Goal: Transaction & Acquisition: Book appointment/travel/reservation

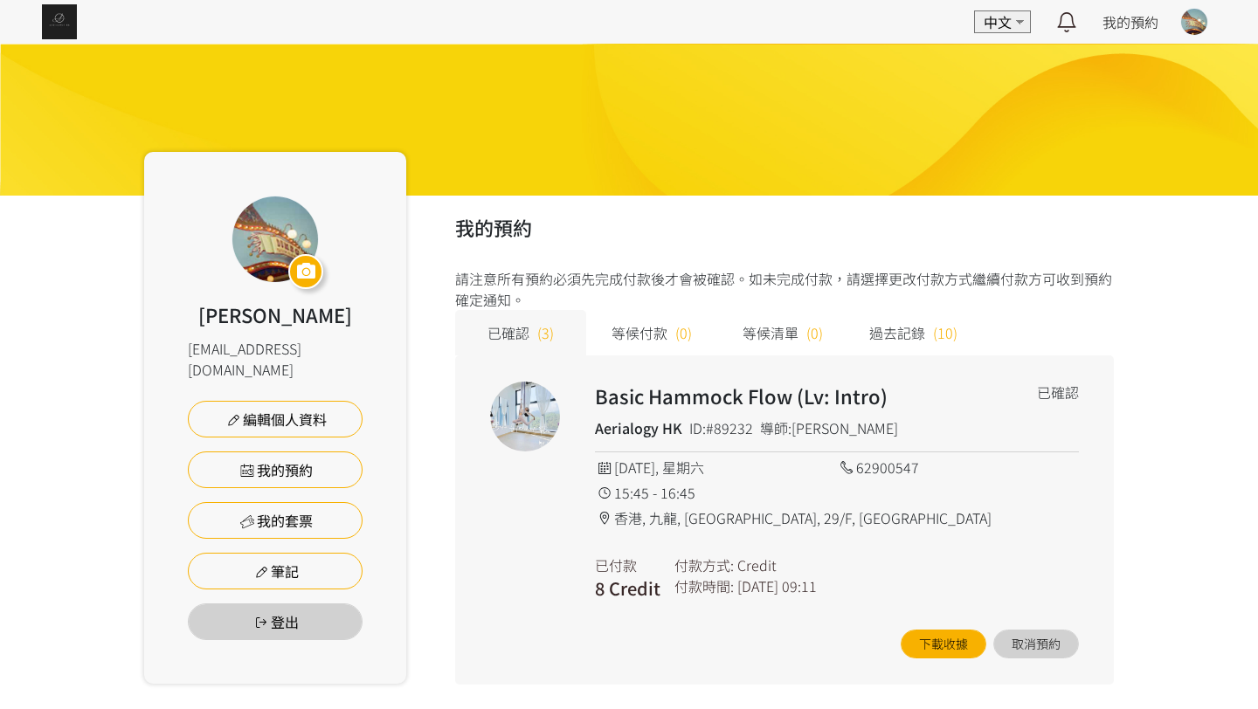
click at [80, 9] on div "EN 中文 最新通知 Aerialogy HK 已確認你的預約 2025/08/30 星期六 15:45 空中藝術 | Basic Hammock Flow …" at bounding box center [629, 22] width 1258 height 44
click at [59, 20] on img at bounding box center [59, 21] width 35 height 35
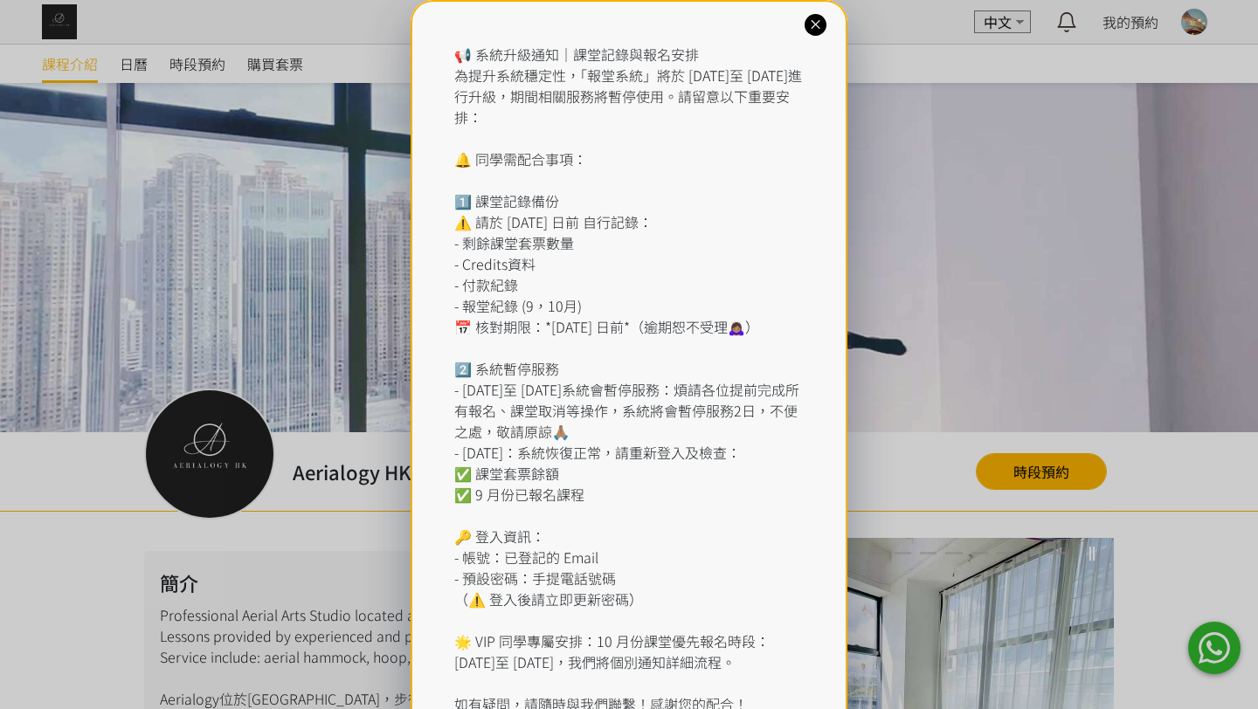
click at [207, 71] on div "📢 系統升級通知｜課堂記錄與報名安排 為提升系統穩定性，「報堂系統」將於 2025 年 9 月 1 日至 2 日進行升級，期間相關服務將暫停使用。請留意以下重…" at bounding box center [629, 389] width 1258 height 779
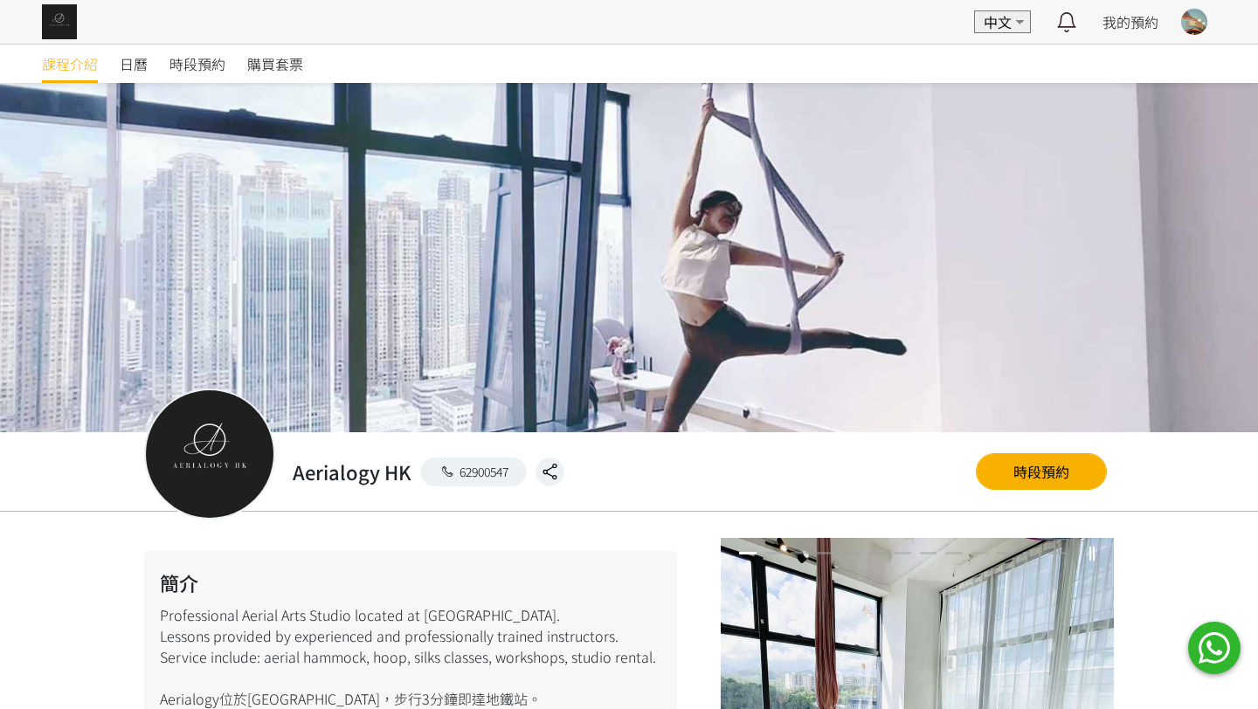
click at [206, 71] on span "時段預約" at bounding box center [197, 63] width 56 height 21
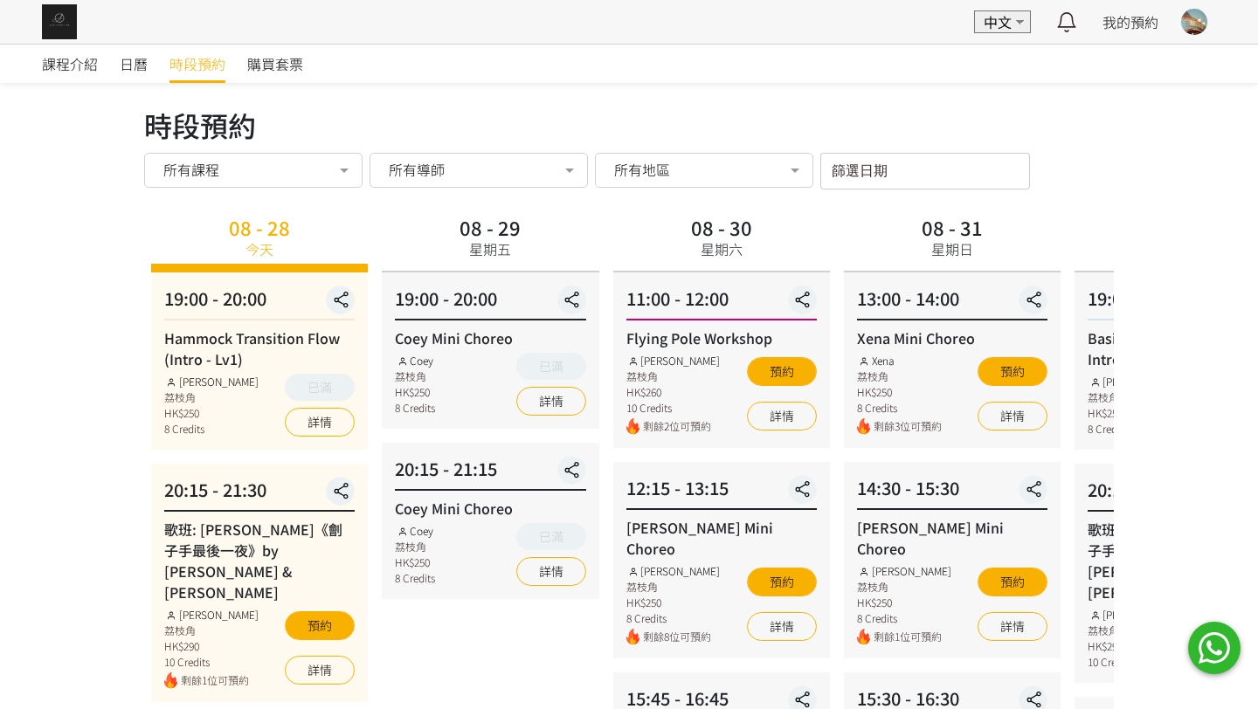
click at [844, 245] on div "08 - 31 星期日" at bounding box center [952, 241] width 217 height 62
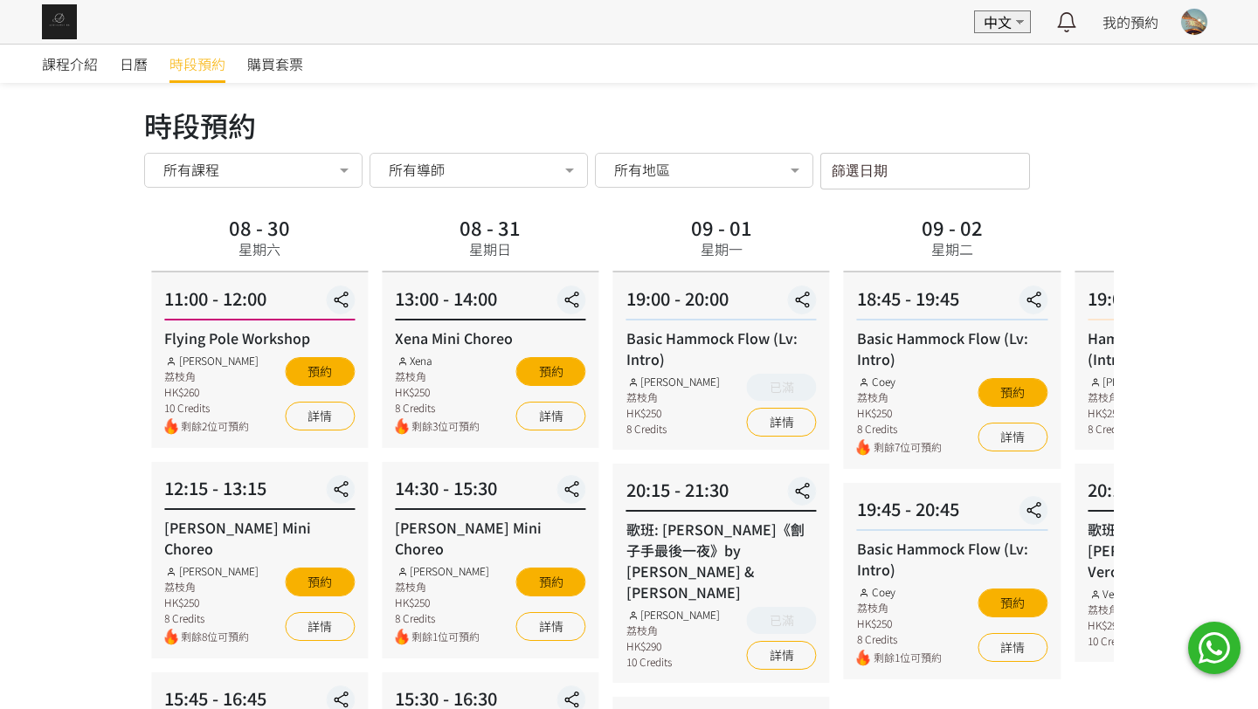
click at [921, 228] on div "09 - 02" at bounding box center [951, 226] width 61 height 19
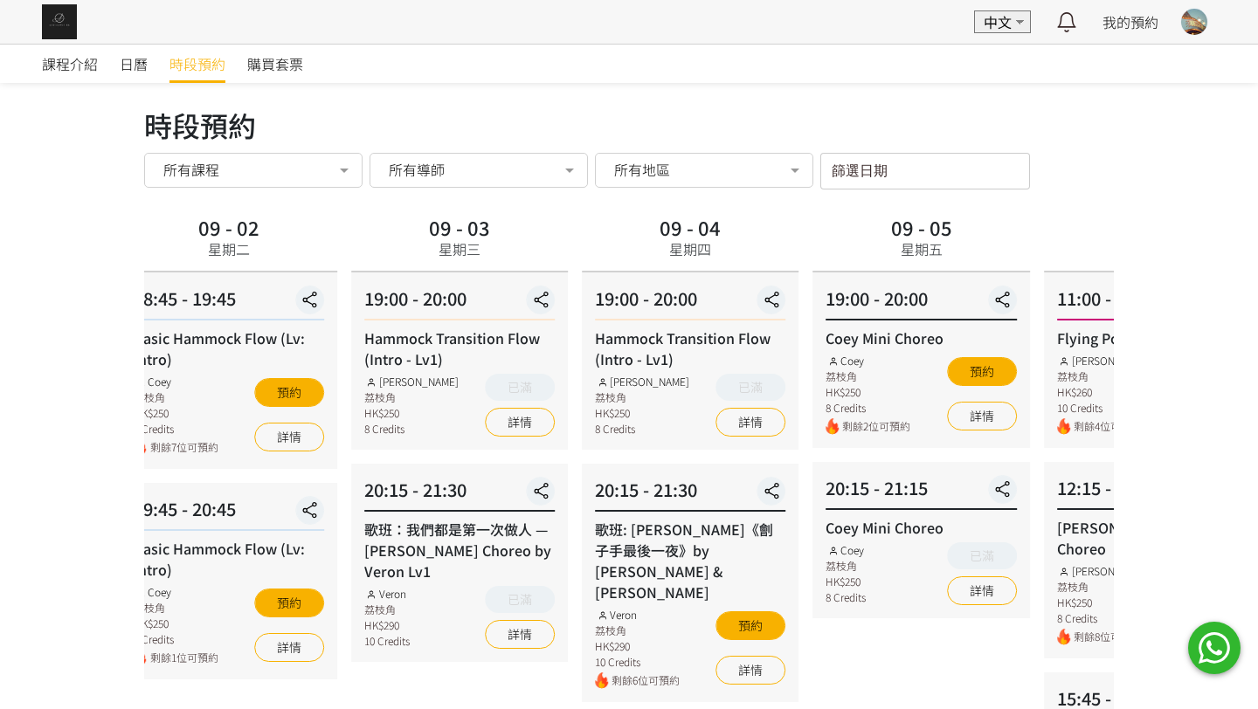
click at [891, 234] on div "09 - 05" at bounding box center [921, 226] width 61 height 19
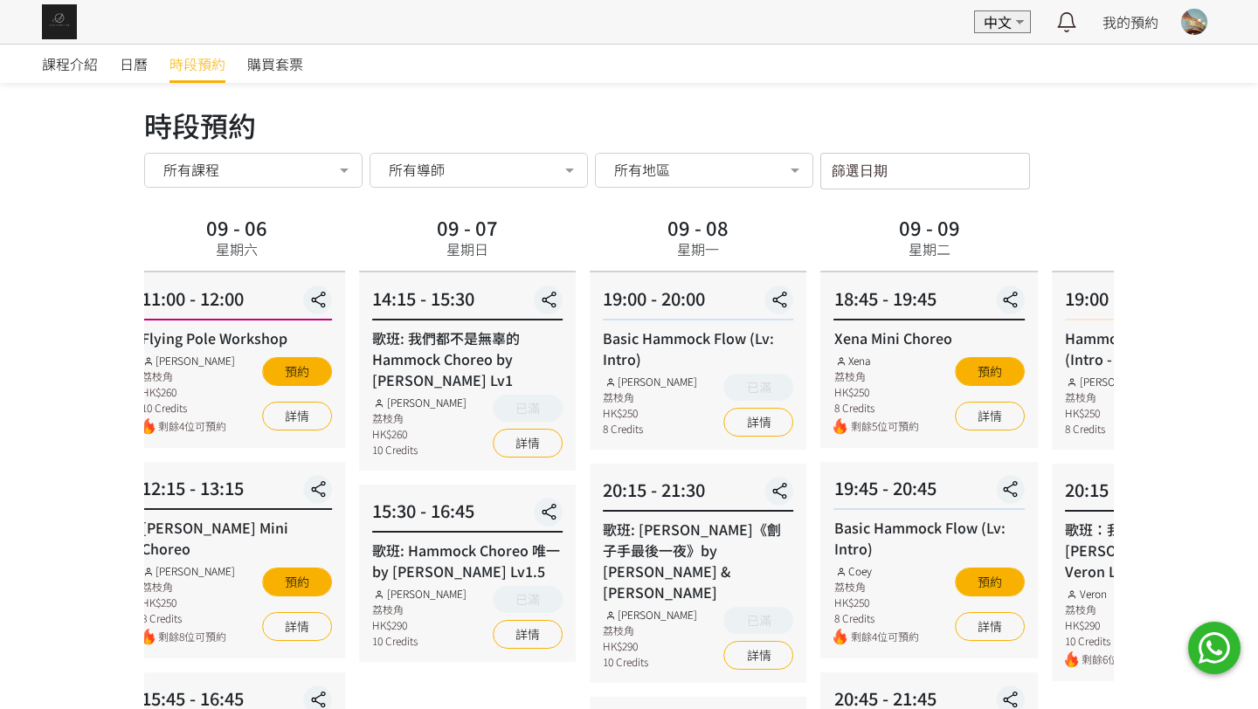
click at [211, 196] on div "時段預約 時段預約 所有課程 所有課程 Hammock Transition Flow (Intro - Lv1) 歌班: [PERSON_NAME]《劊子手…" at bounding box center [628, 602] width 969 height 996
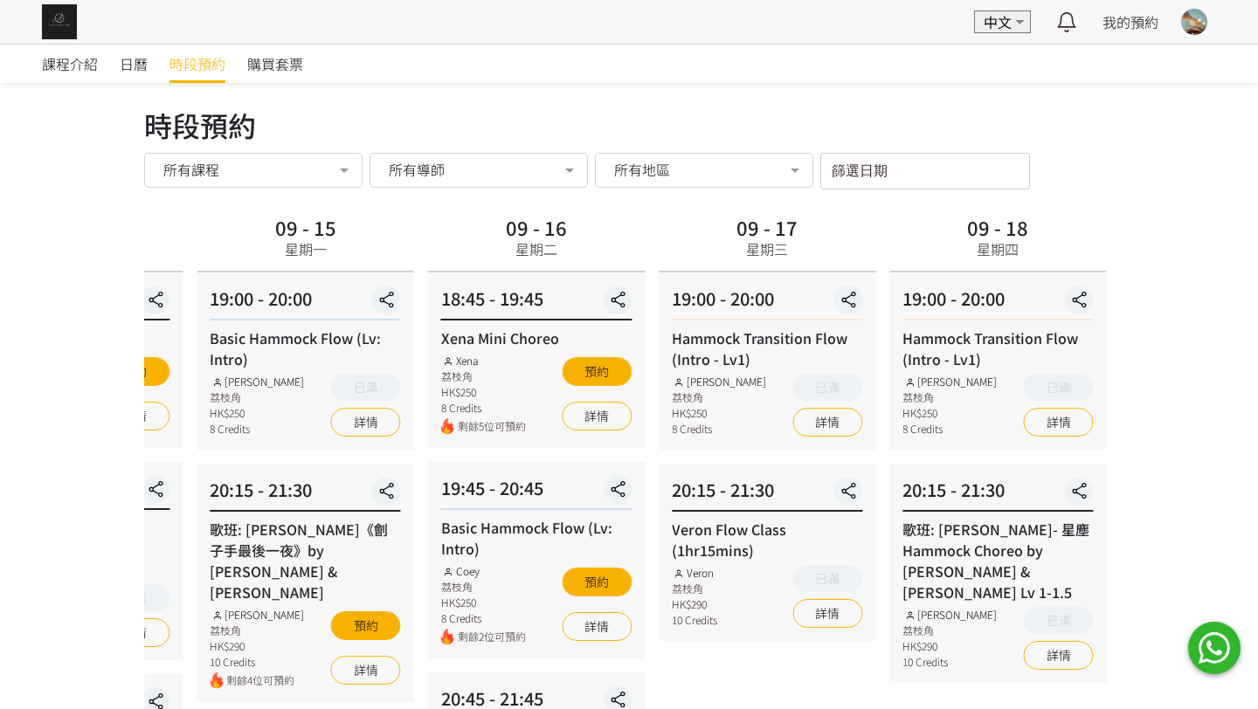
click at [428, 447] on div "18:45 - 19:45 Xena Mini Choreo Xena 荔枝角 HK$250 8 Credits 剩餘5位可預約 預約 詳情" at bounding box center [536, 360] width 217 height 176
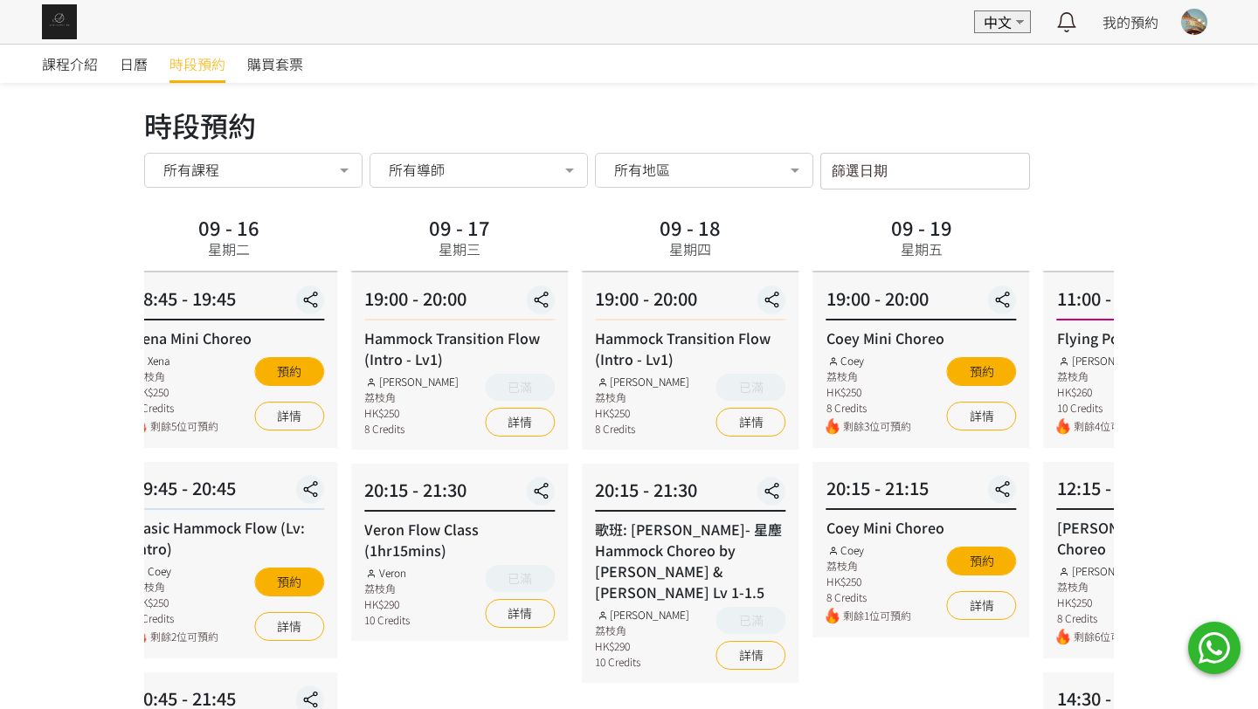
click at [1044, 378] on div "11:00 - 12:00 Flying Pole Workshop [PERSON_NAME] 荔枝角 HK$260 10 Credits 剩餘4位可預約 …" at bounding box center [1152, 360] width 217 height 176
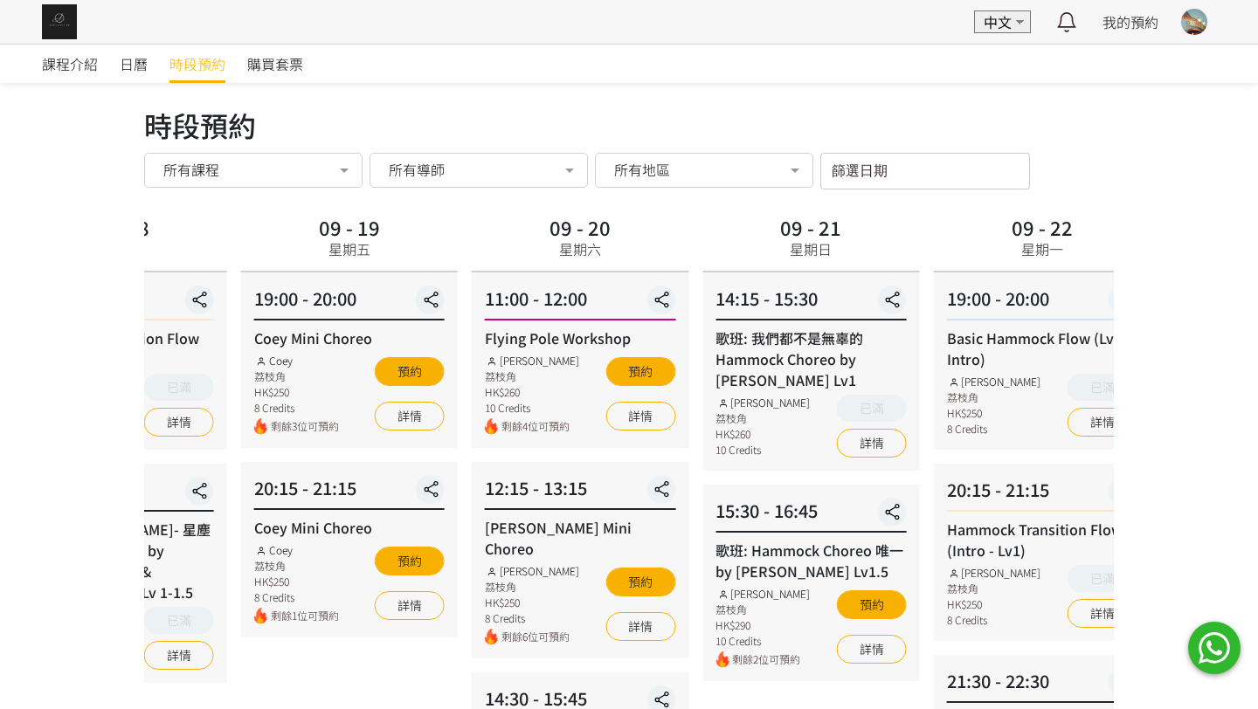
click at [605, 403] on div "預約 詳情" at bounding box center [640, 394] width 70 height 82
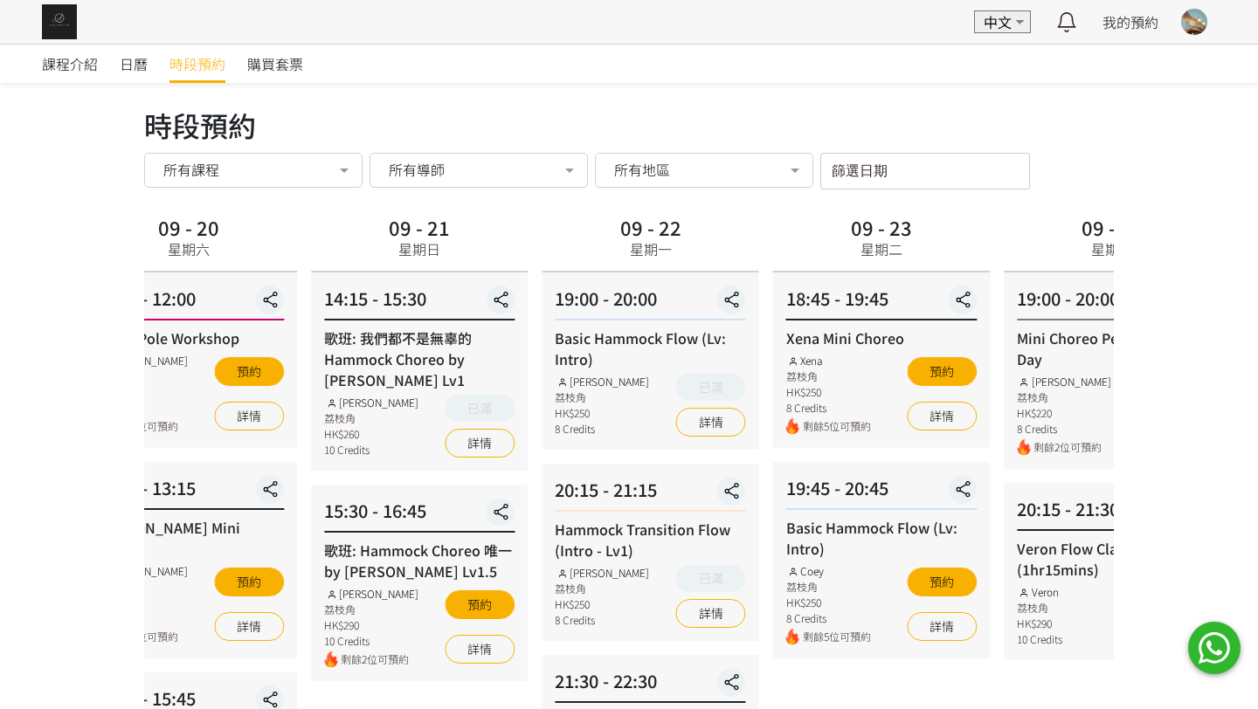
click at [786, 403] on div "Xena Mini Choreo Xena 荔枝角 HK$250 8 Credits 剩餘5位可預約 預約 詳情" at bounding box center [881, 380] width 190 height 107
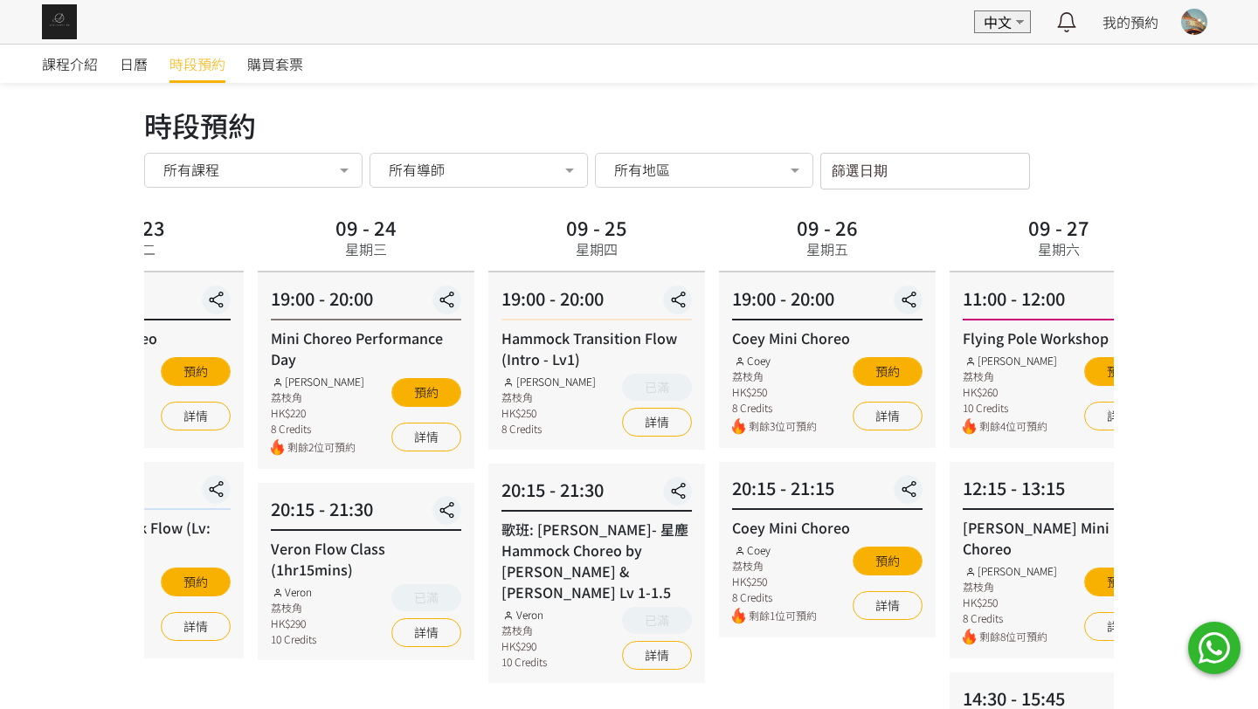
click at [488, 350] on div "19:00 - 20:00 Hammock Transition Flow (Intro - Lv1) [PERSON_NAME] 荔枝角 HK$250 8 …" at bounding box center [596, 360] width 217 height 177
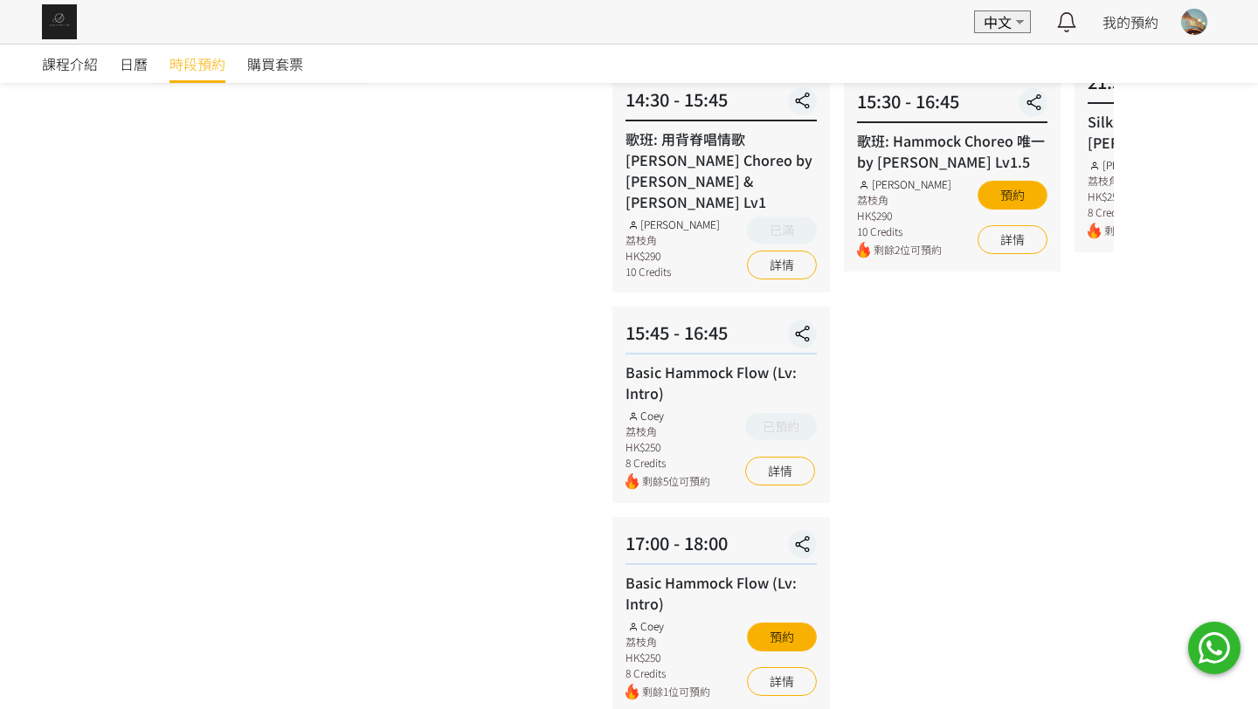
scroll to position [616, 0]
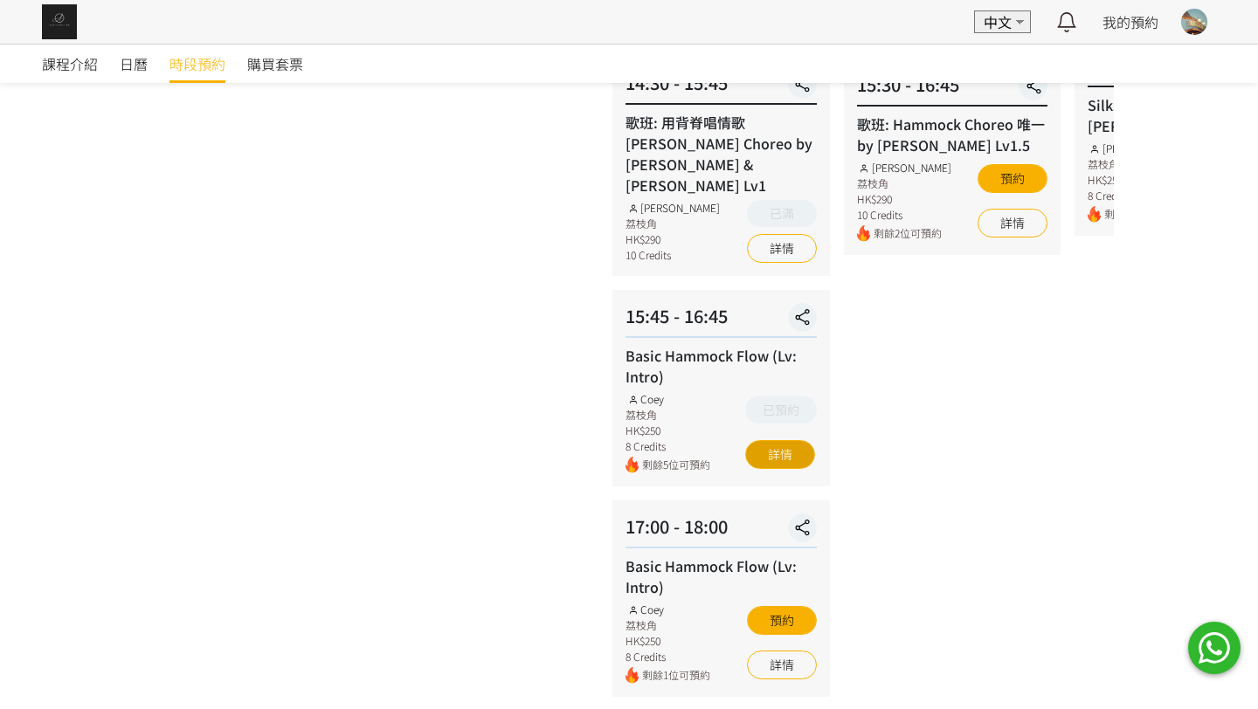
click at [784, 440] on link "詳情" at bounding box center [780, 454] width 70 height 29
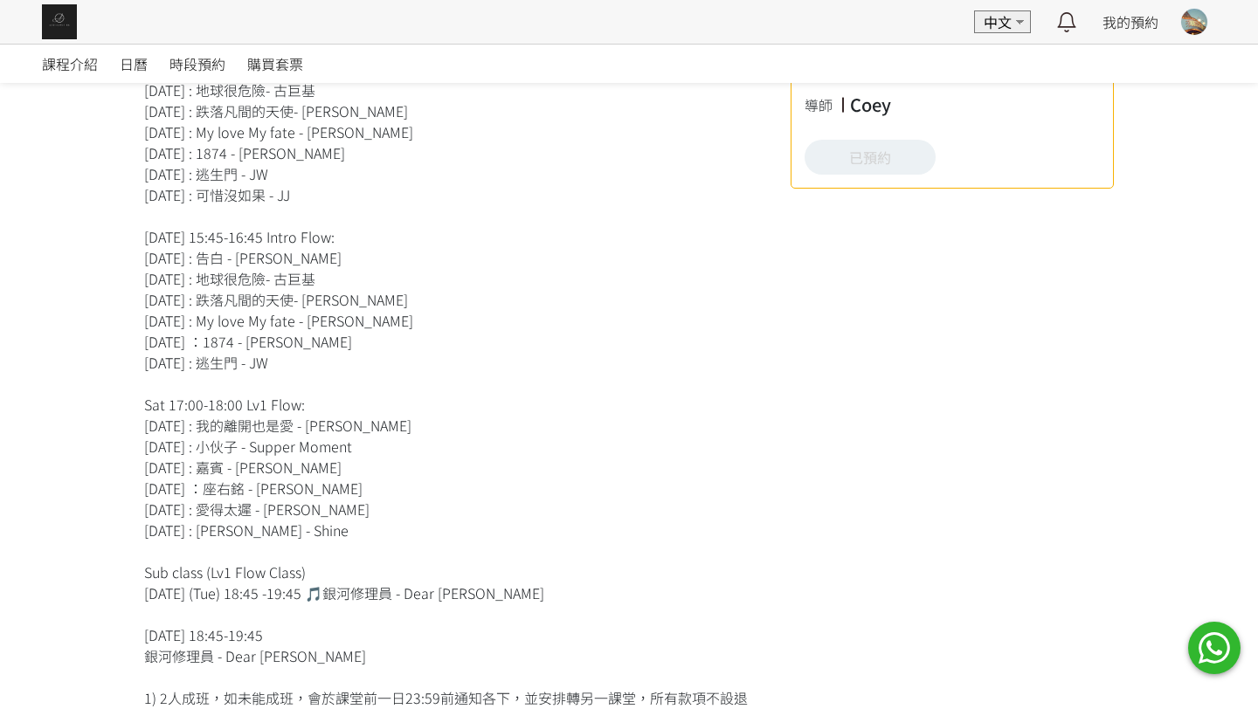
scroll to position [619, 0]
